Goal: Task Accomplishment & Management: Use online tool/utility

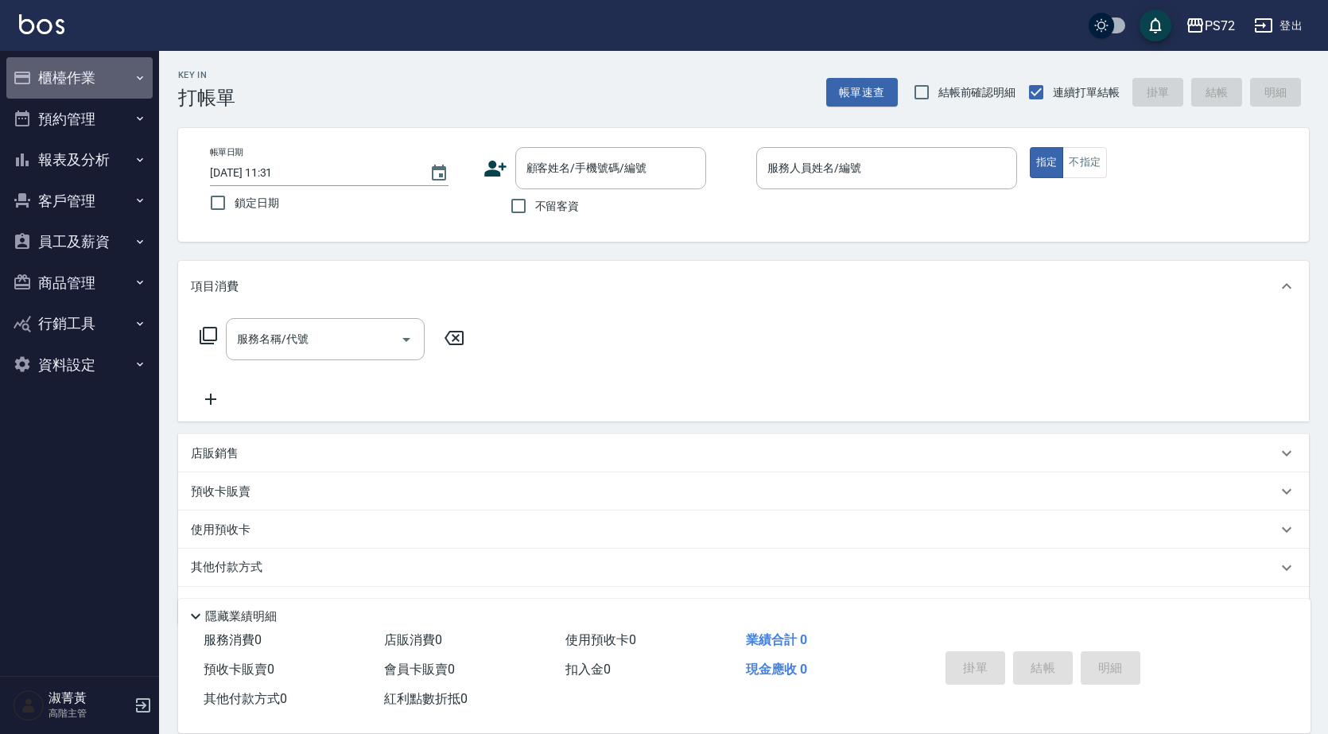
click at [89, 77] on button "櫃檯作業" at bounding box center [79, 77] width 146 height 41
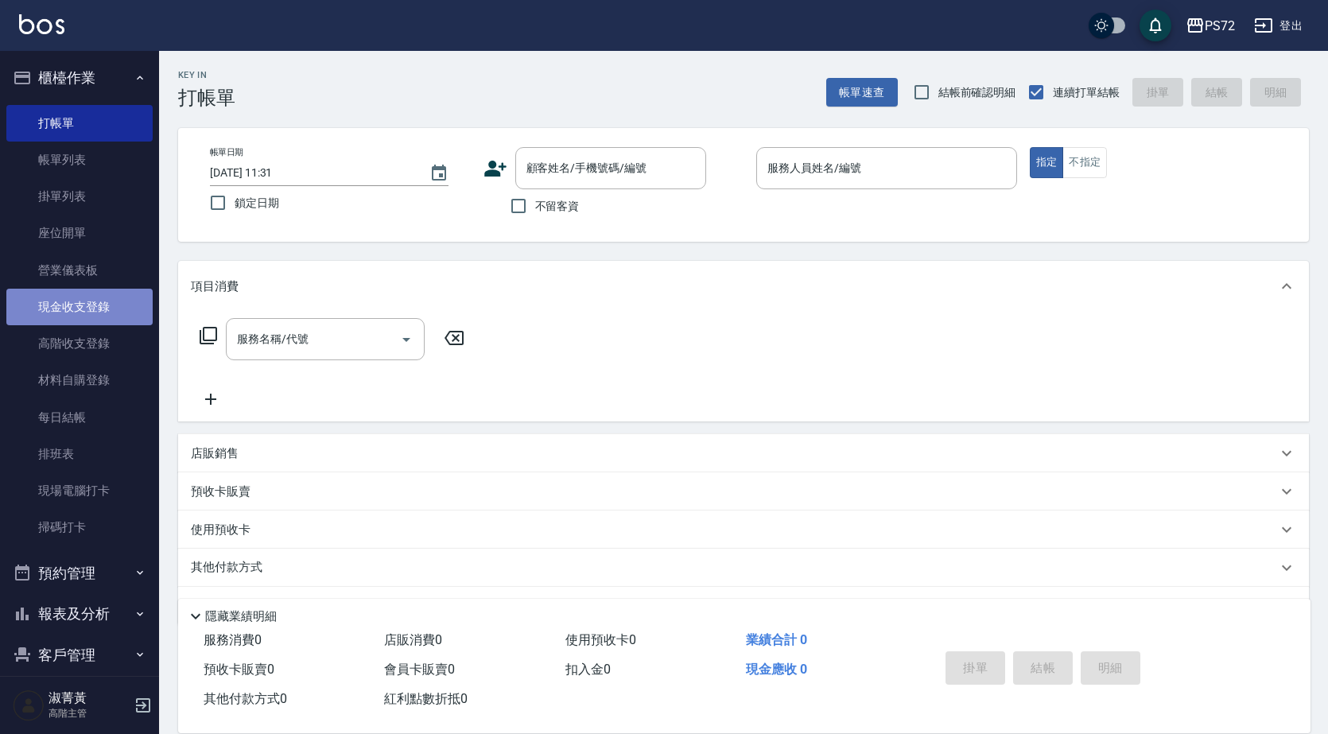
click at [119, 294] on link "現金收支登錄" at bounding box center [79, 307] width 146 height 37
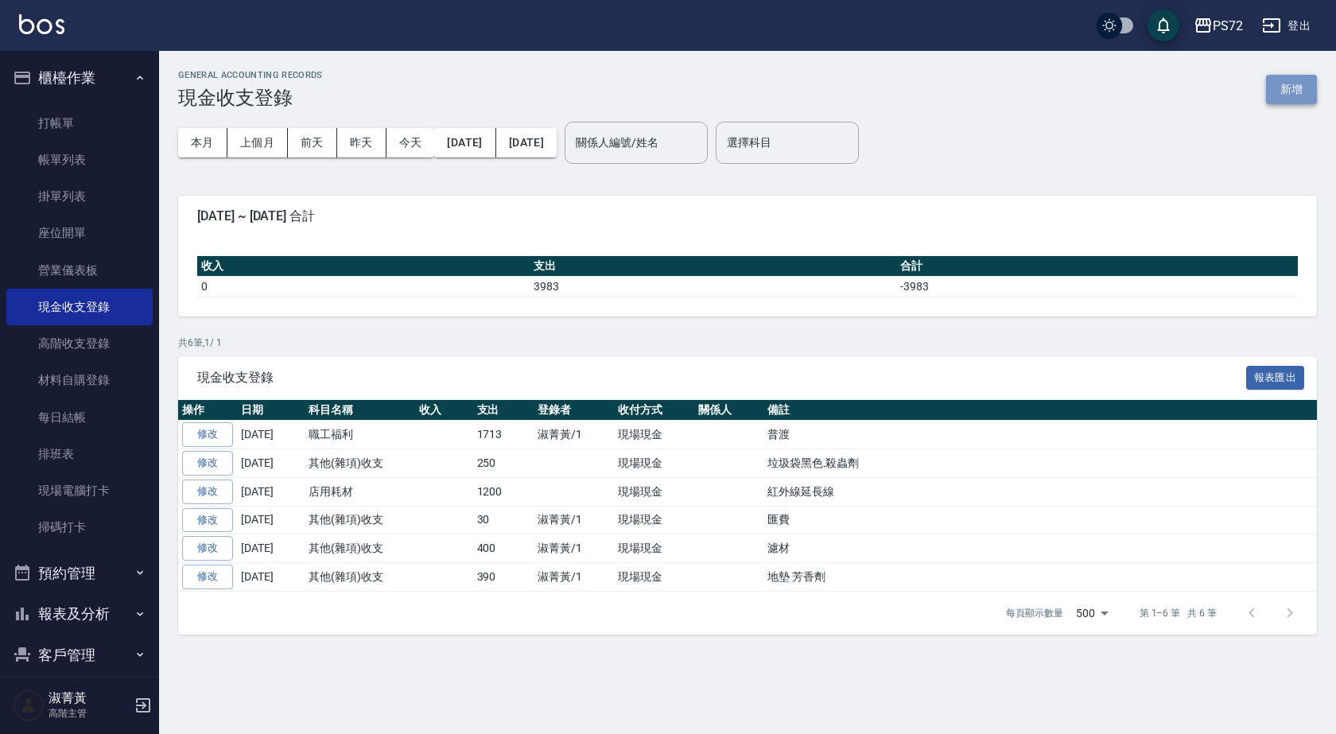
click at [1276, 88] on button "新增" at bounding box center [1291, 89] width 51 height 29
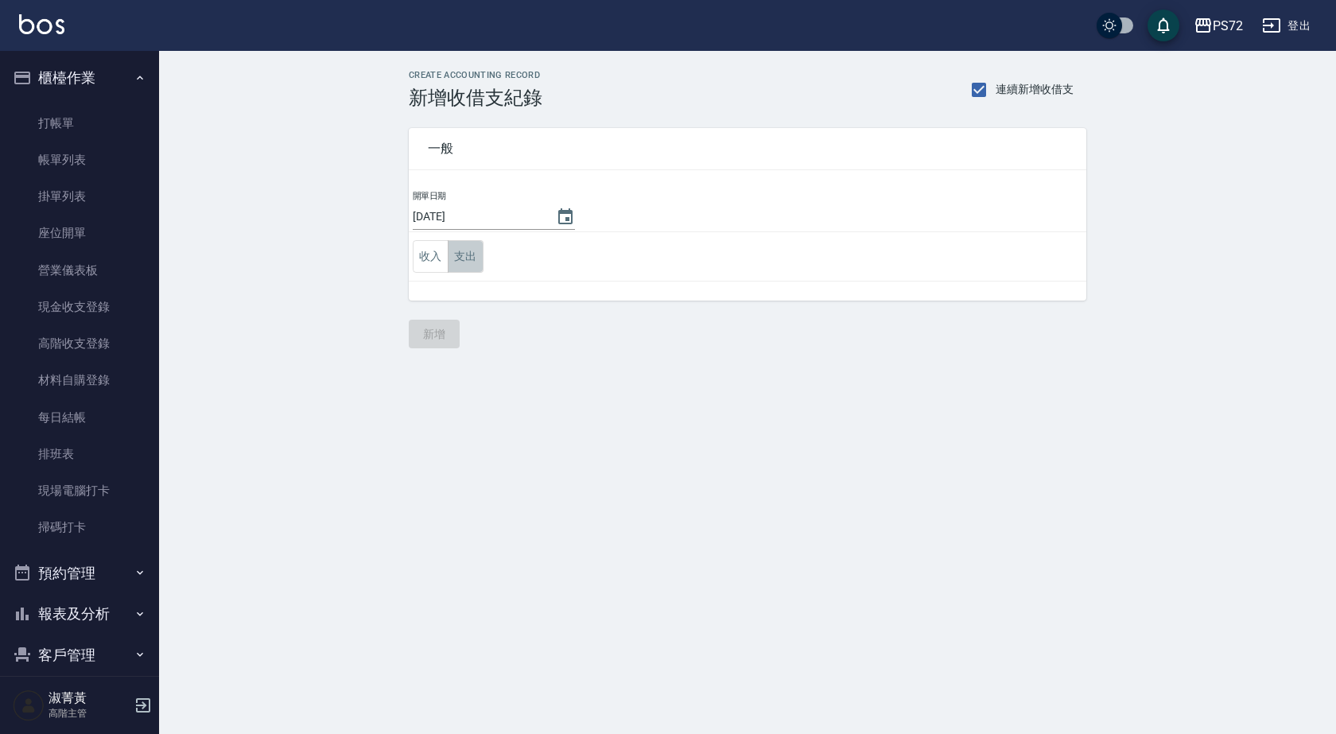
click at [465, 260] on button "支出" at bounding box center [466, 256] width 36 height 33
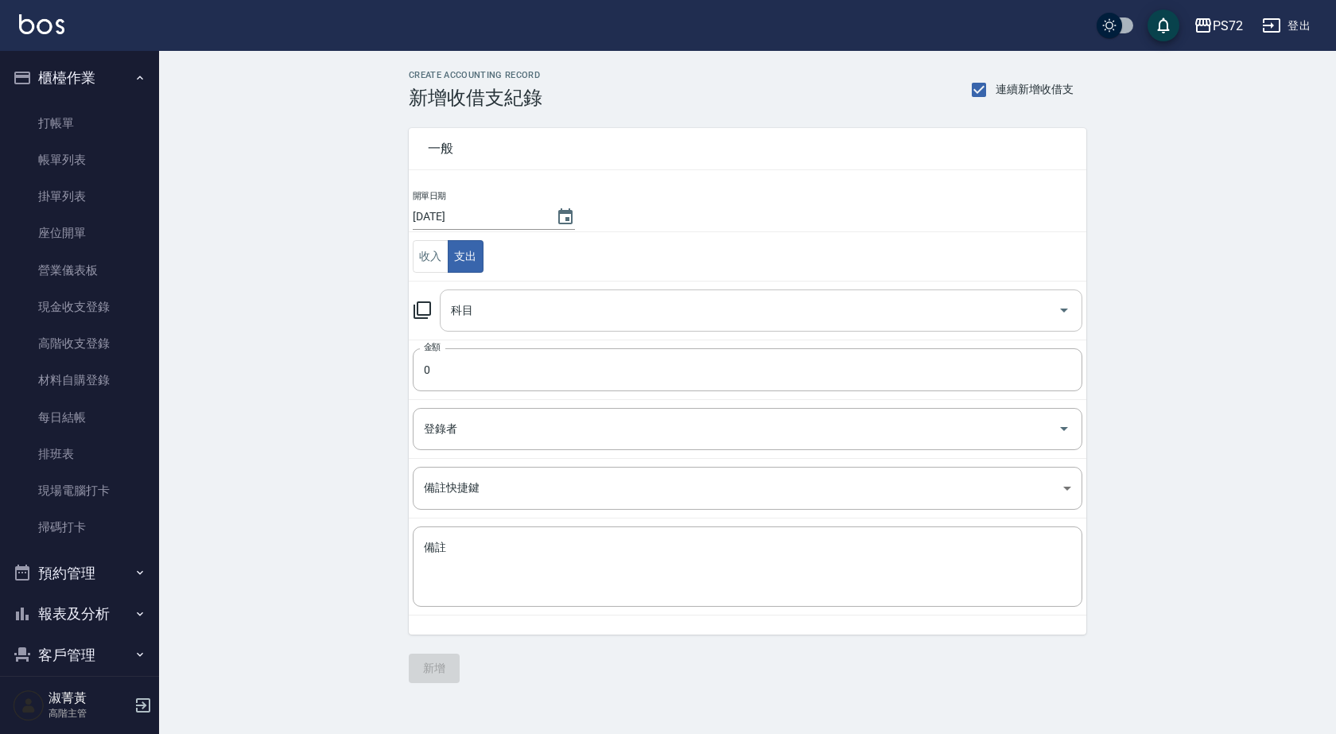
click at [513, 319] on input "科目" at bounding box center [749, 311] width 605 height 28
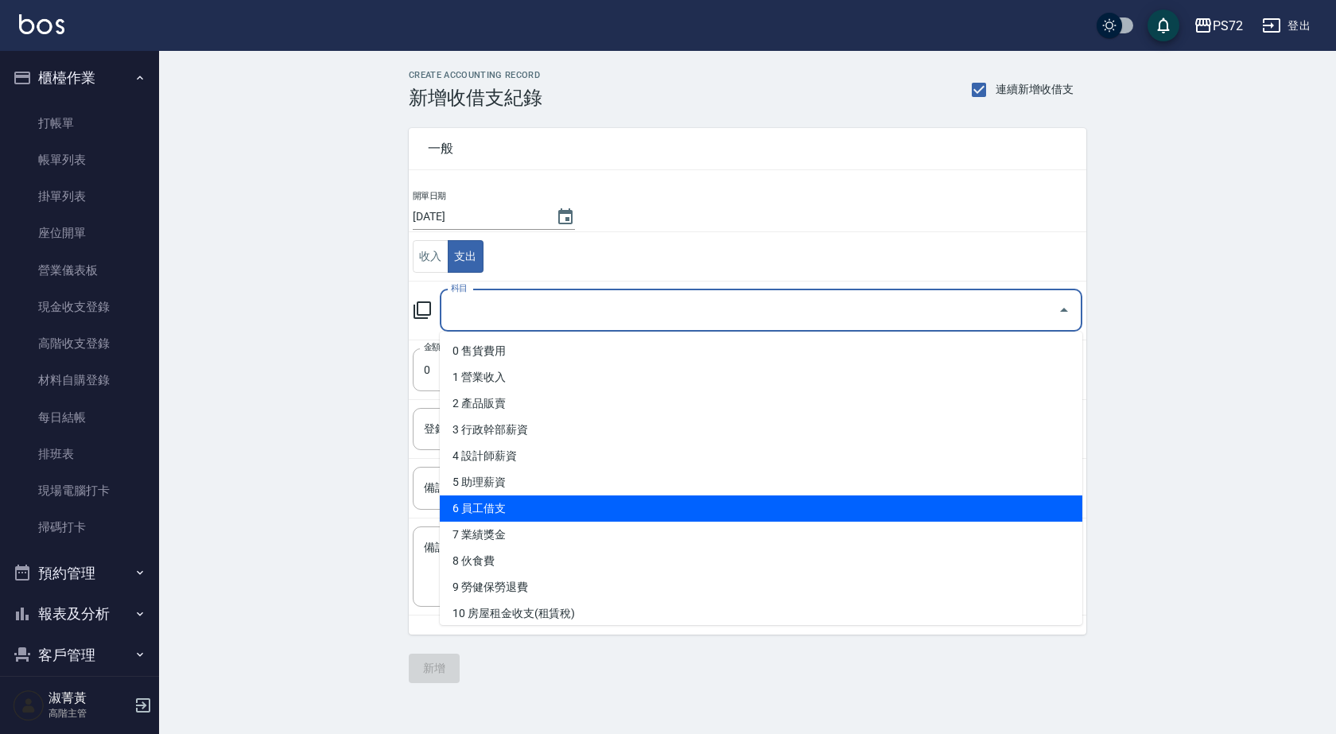
click at [540, 509] on li "6 員工借支" at bounding box center [761, 509] width 643 height 26
type input "6 員工借支"
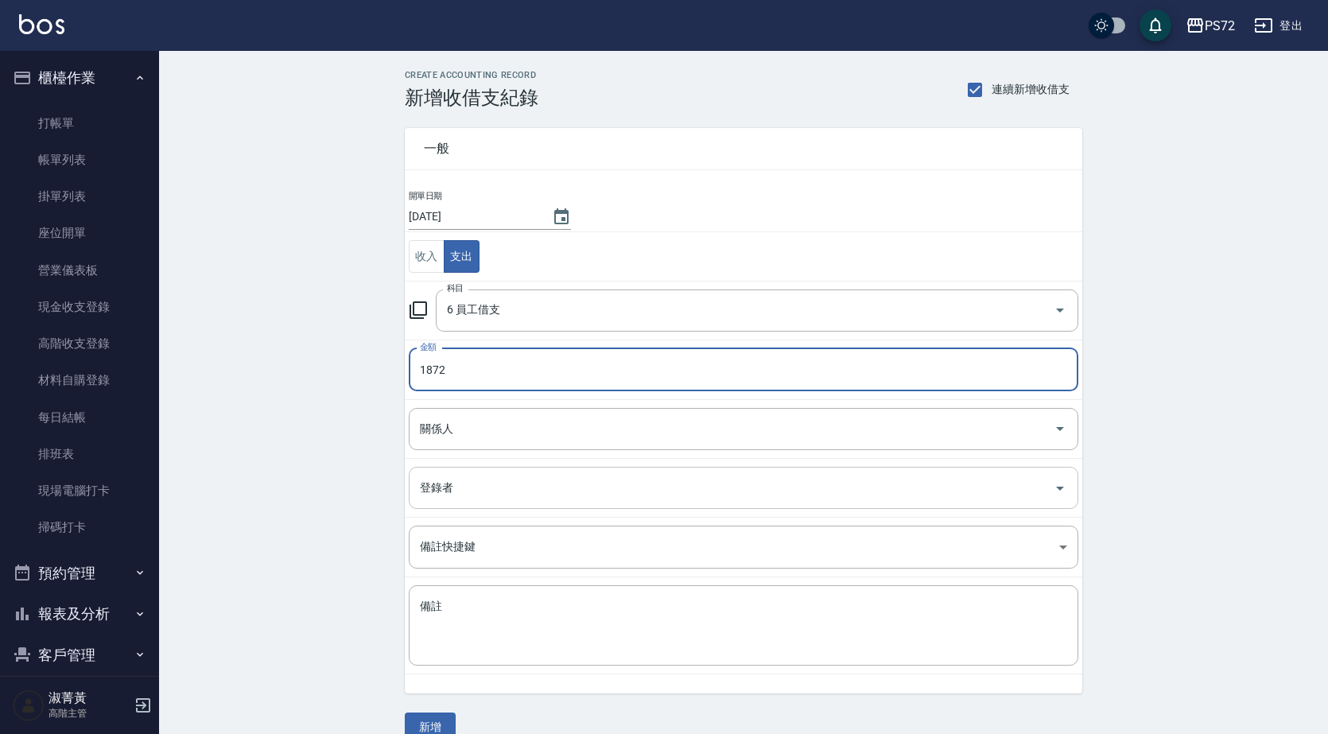
type input "1872"
click at [523, 489] on input "登錄者" at bounding box center [732, 488] width 632 height 28
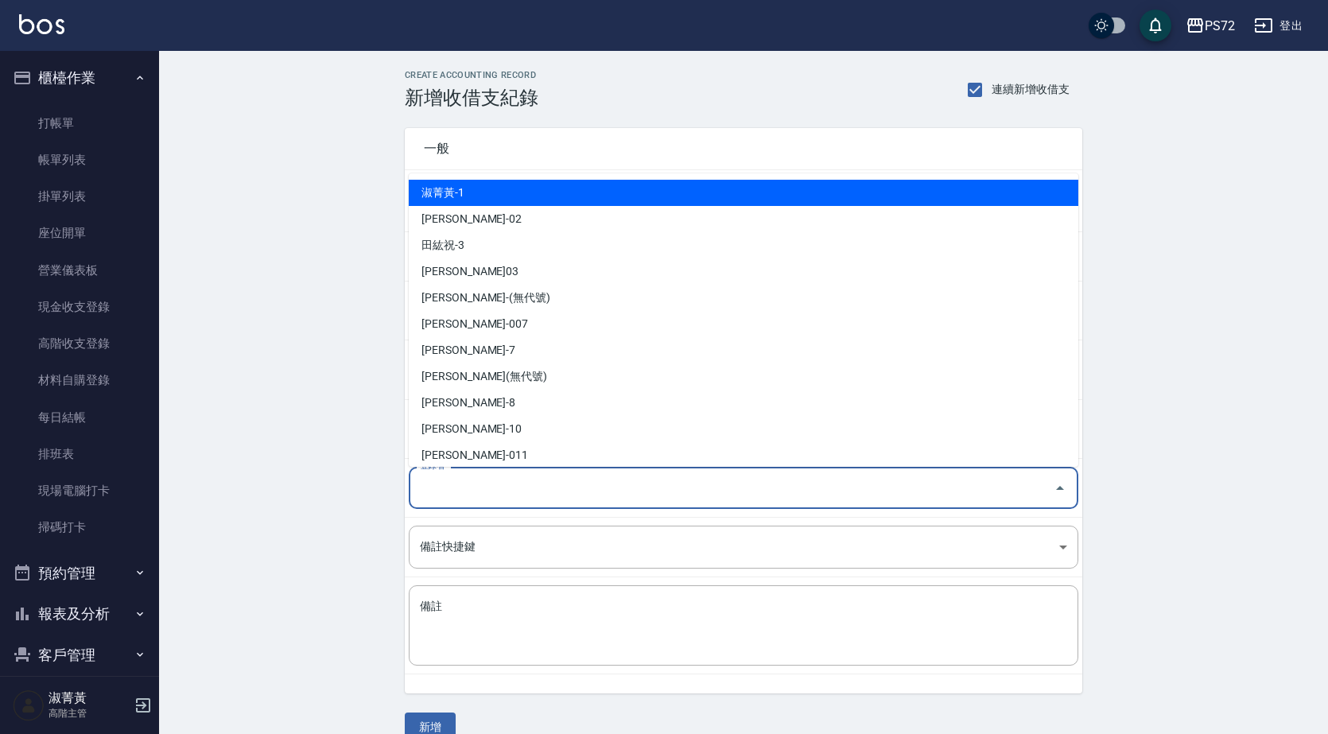
click at [526, 196] on li "淑菁黃-1" at bounding box center [744, 193] width 670 height 26
type input "淑菁黃-1"
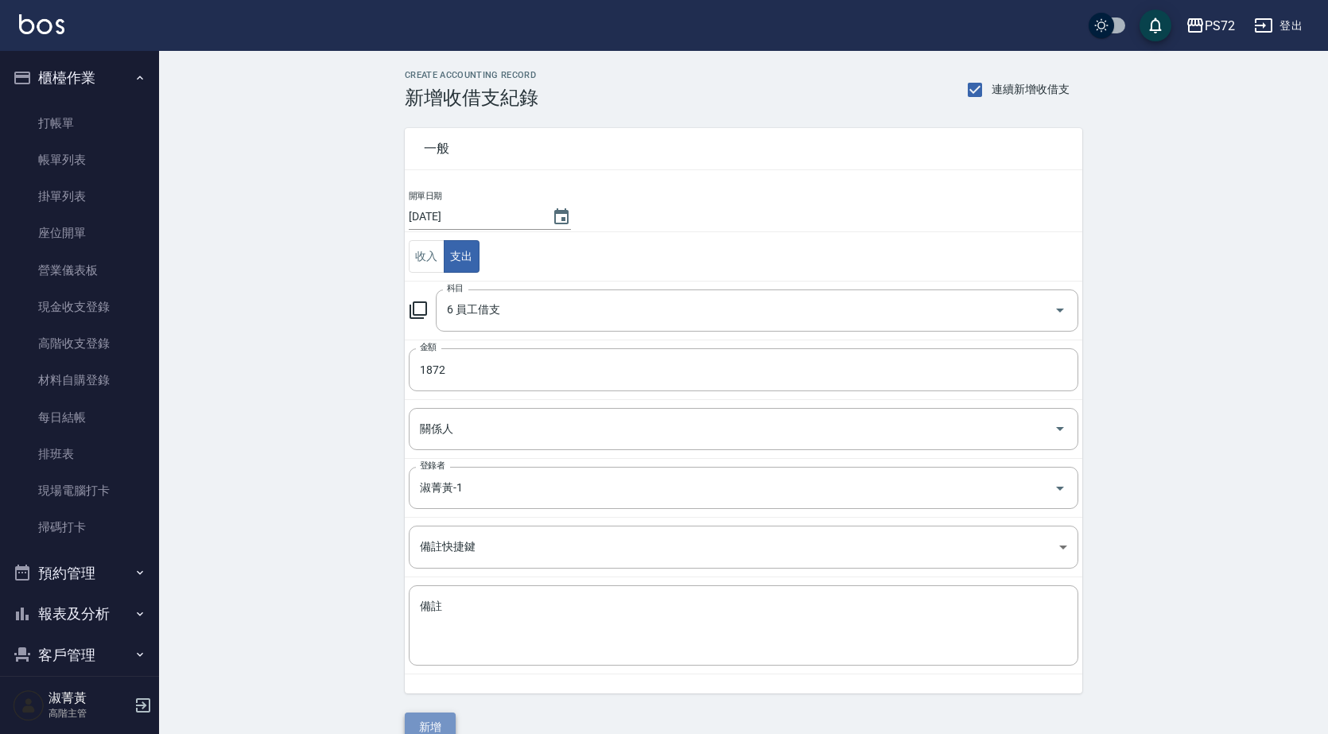
click at [442, 723] on button "新增" at bounding box center [430, 727] width 51 height 29
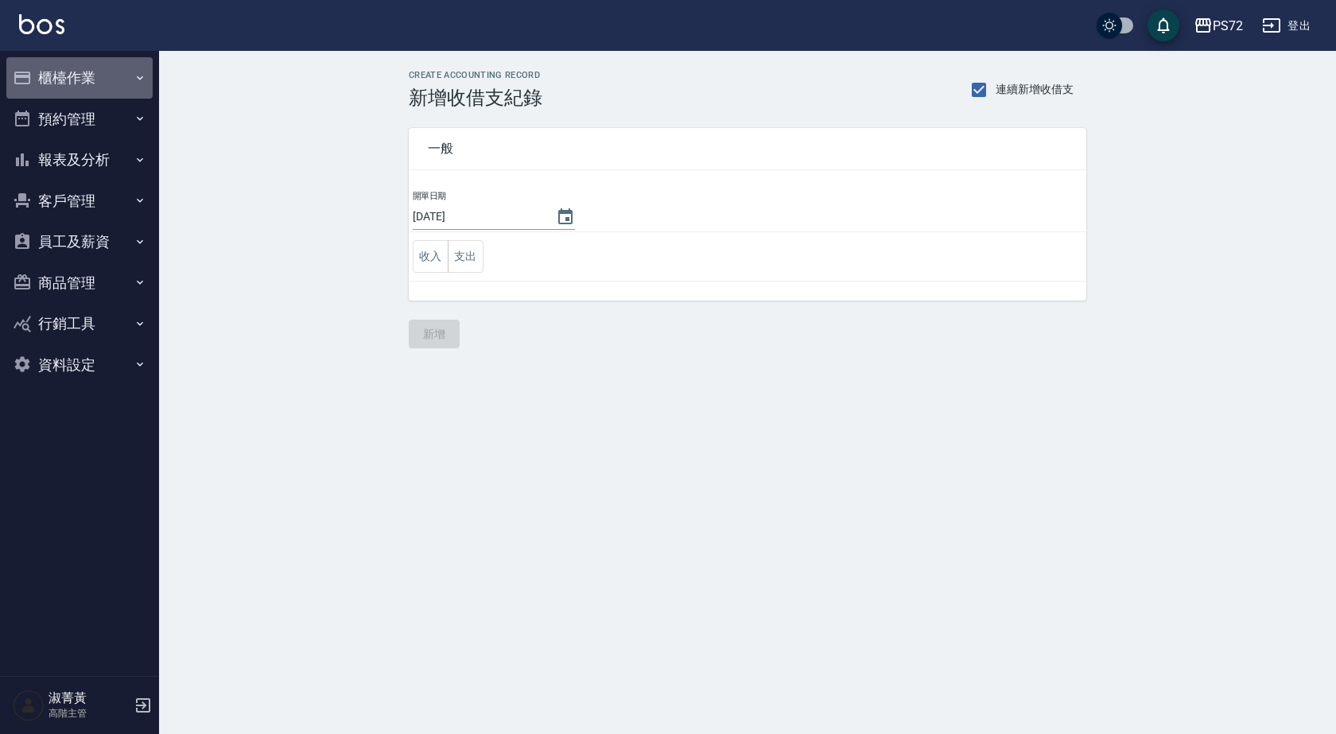
click at [97, 82] on button "櫃檯作業" at bounding box center [79, 77] width 146 height 41
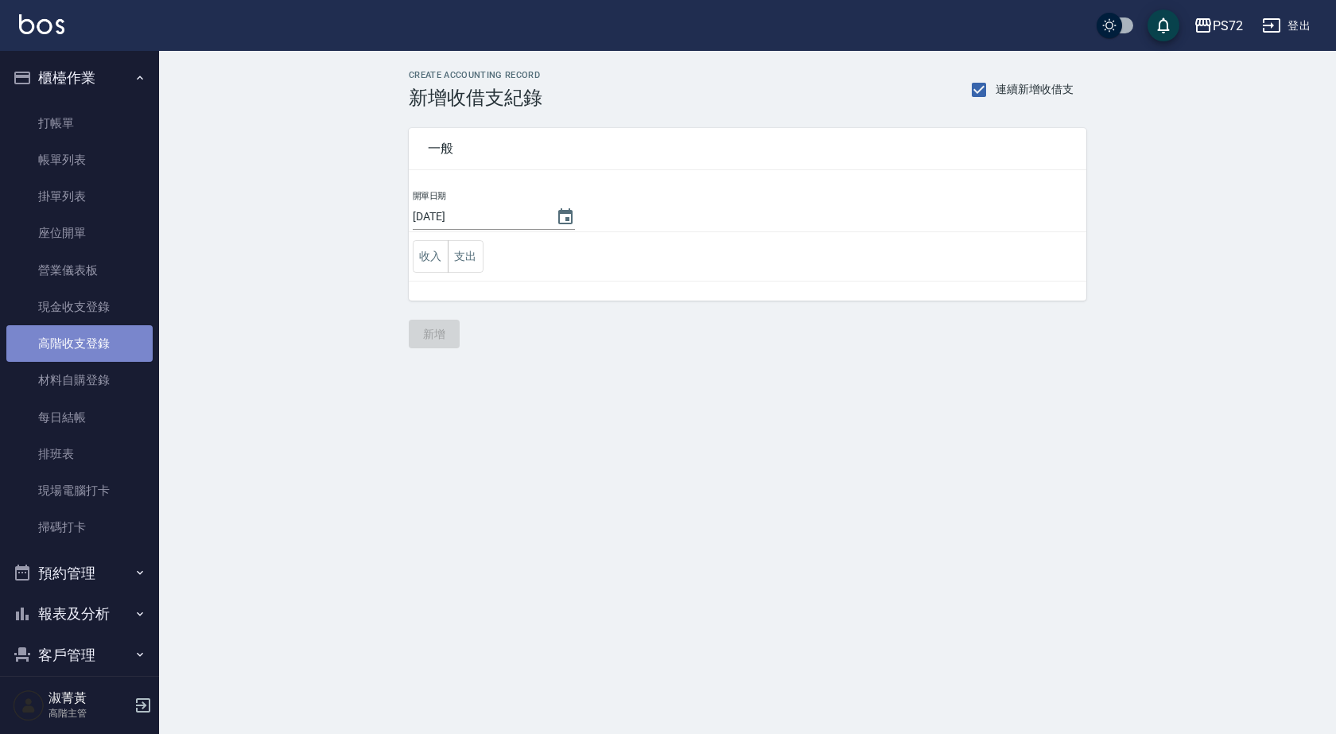
click at [101, 337] on link "高階收支登錄" at bounding box center [79, 343] width 146 height 37
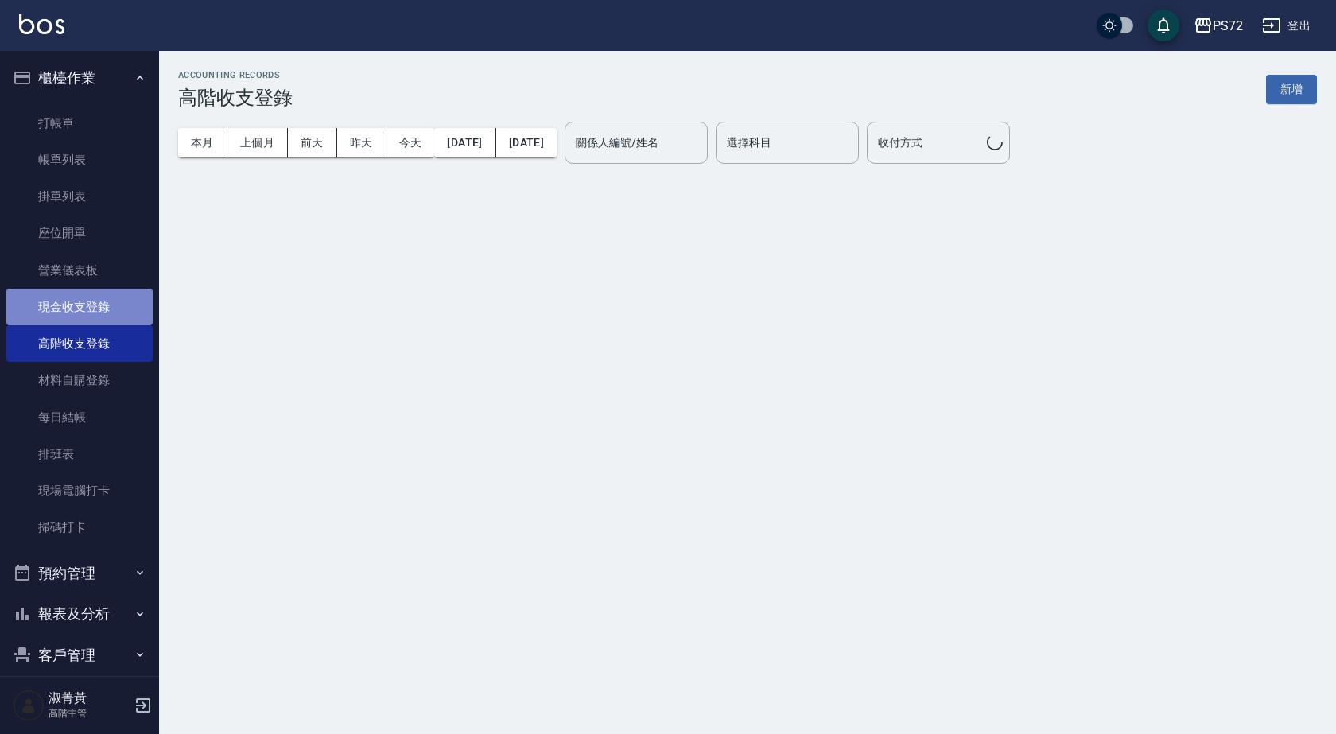
click at [105, 299] on link "現金收支登錄" at bounding box center [79, 307] width 146 height 37
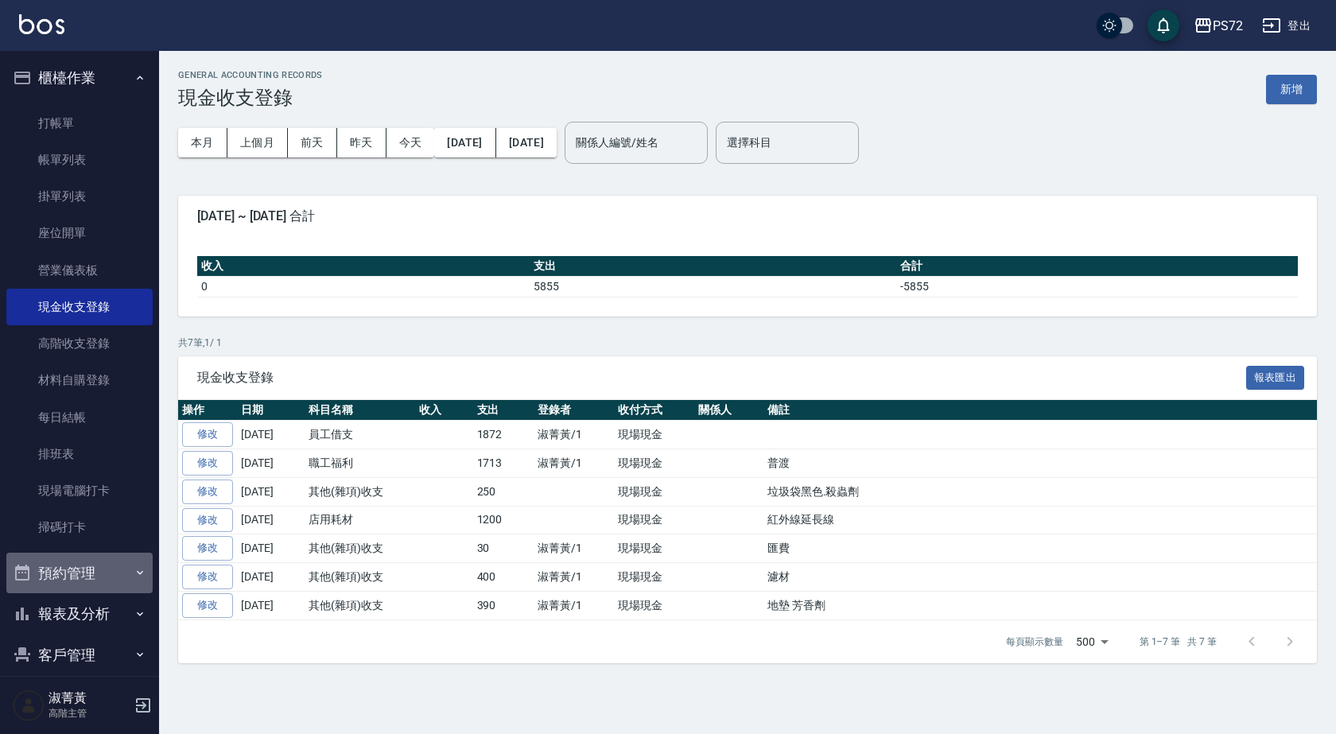
click at [95, 570] on button "預約管理" at bounding box center [79, 573] width 146 height 41
click at [99, 571] on button "預約管理" at bounding box center [79, 573] width 146 height 41
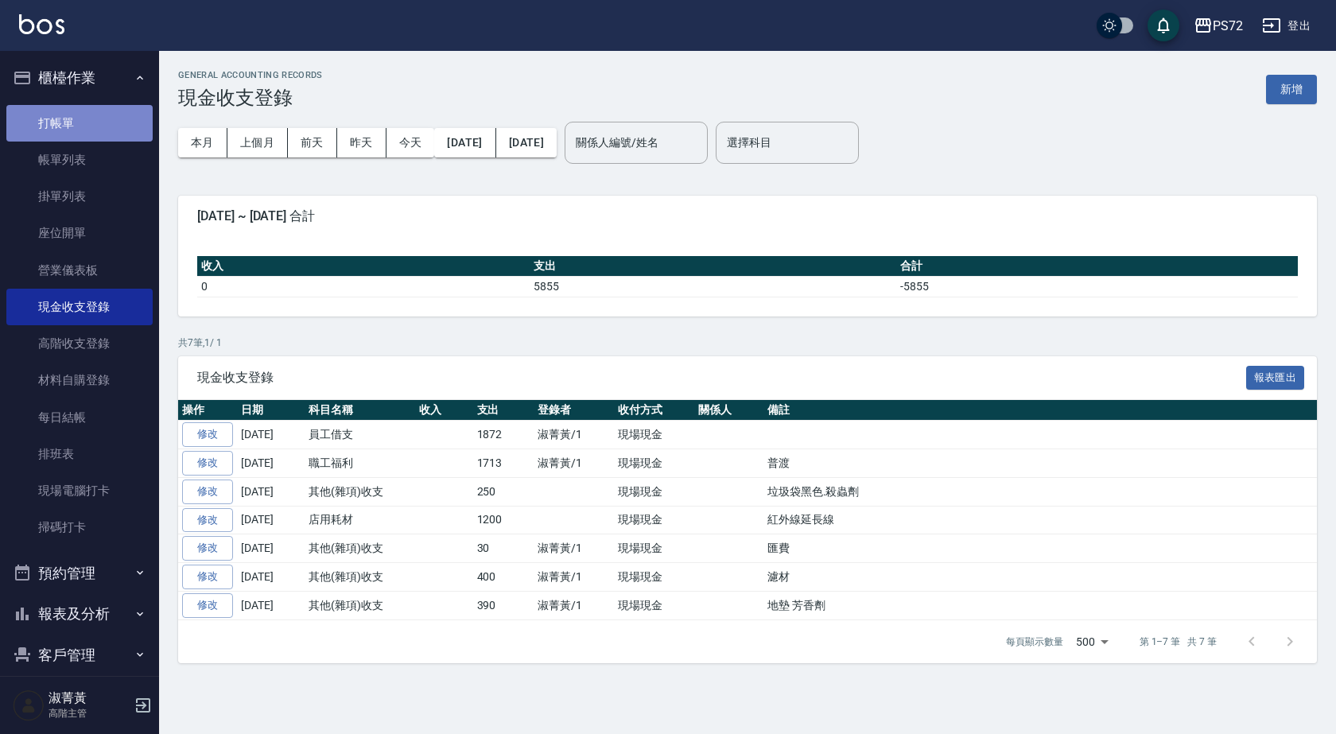
click at [91, 119] on link "打帳單" at bounding box center [79, 123] width 146 height 37
